Goal: Unclear: Browse casually

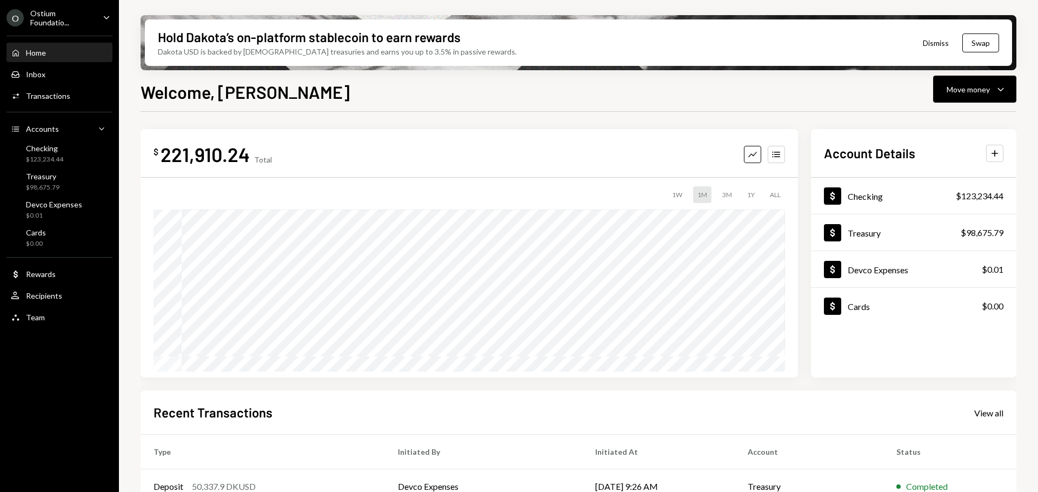
click at [90, 18] on div "Ostium Foundatio..." at bounding box center [62, 18] width 64 height 18
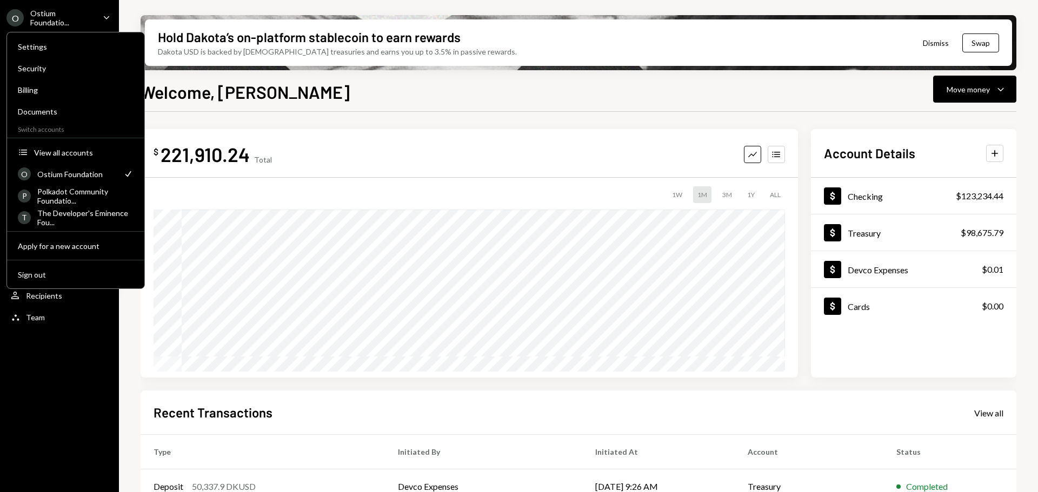
click at [91, 18] on div "Ostium Foundatio..." at bounding box center [62, 18] width 64 height 18
